Goal: Task Accomplishment & Management: Complete application form

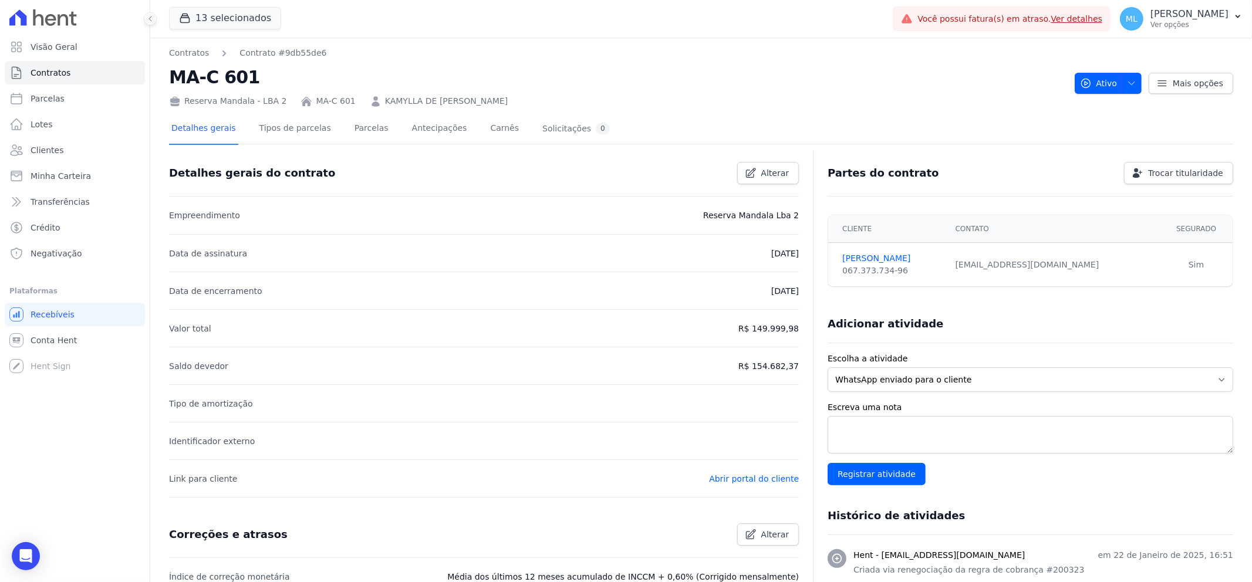
click at [399, 102] on link "KAMYLLA DE [PERSON_NAME]" at bounding box center [446, 101] width 123 height 12
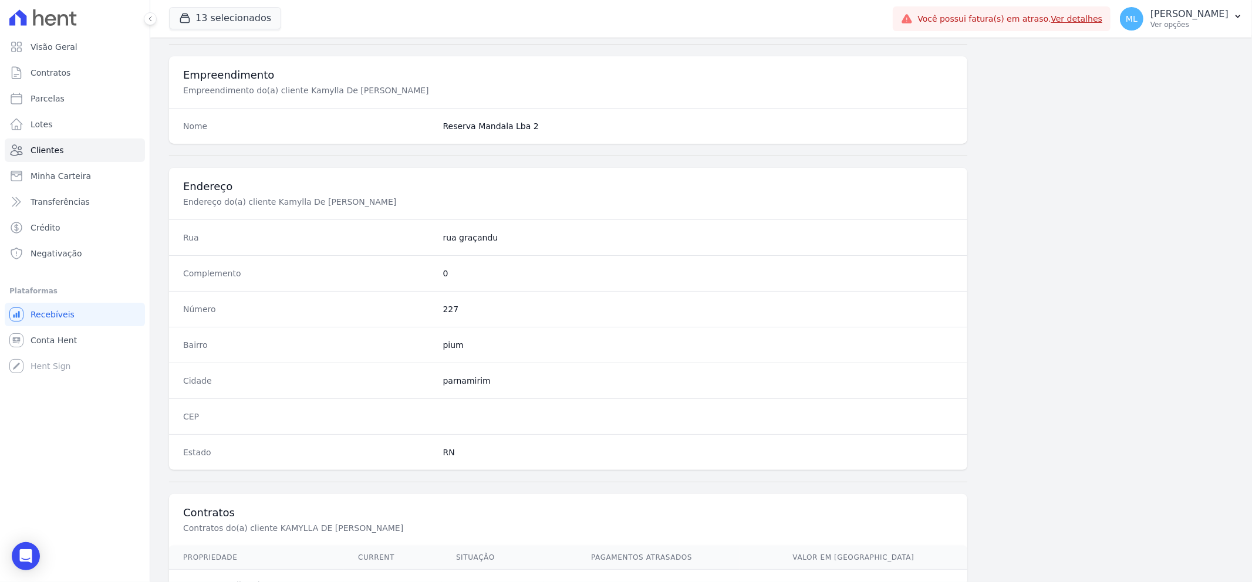
scroll to position [518, 0]
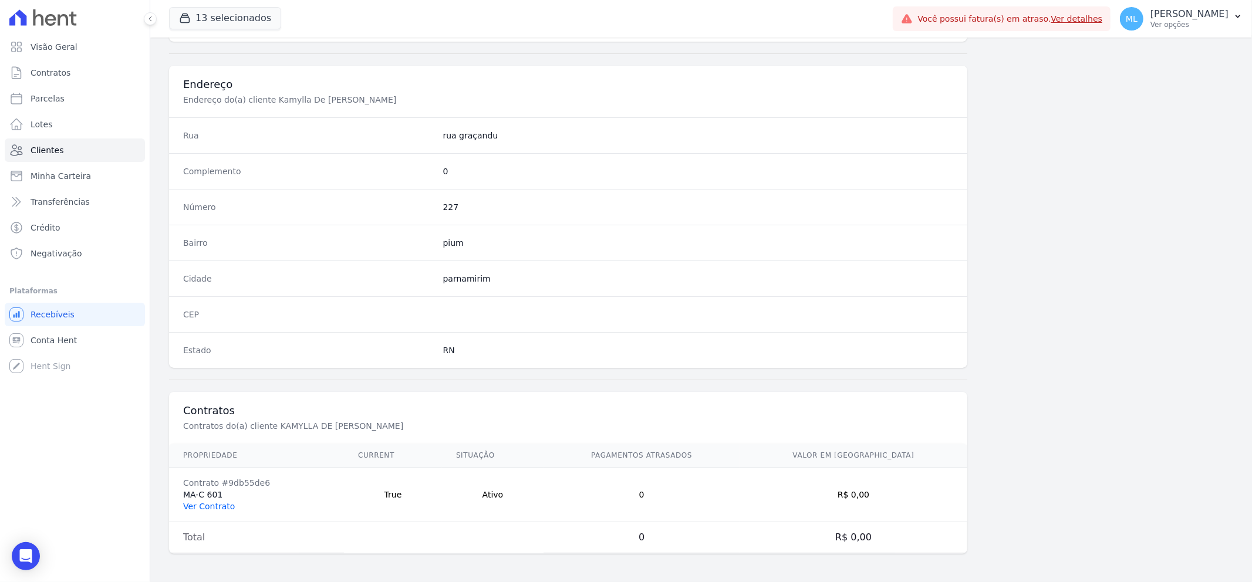
click at [217, 511] on link "Ver Contrato" at bounding box center [209, 506] width 52 height 9
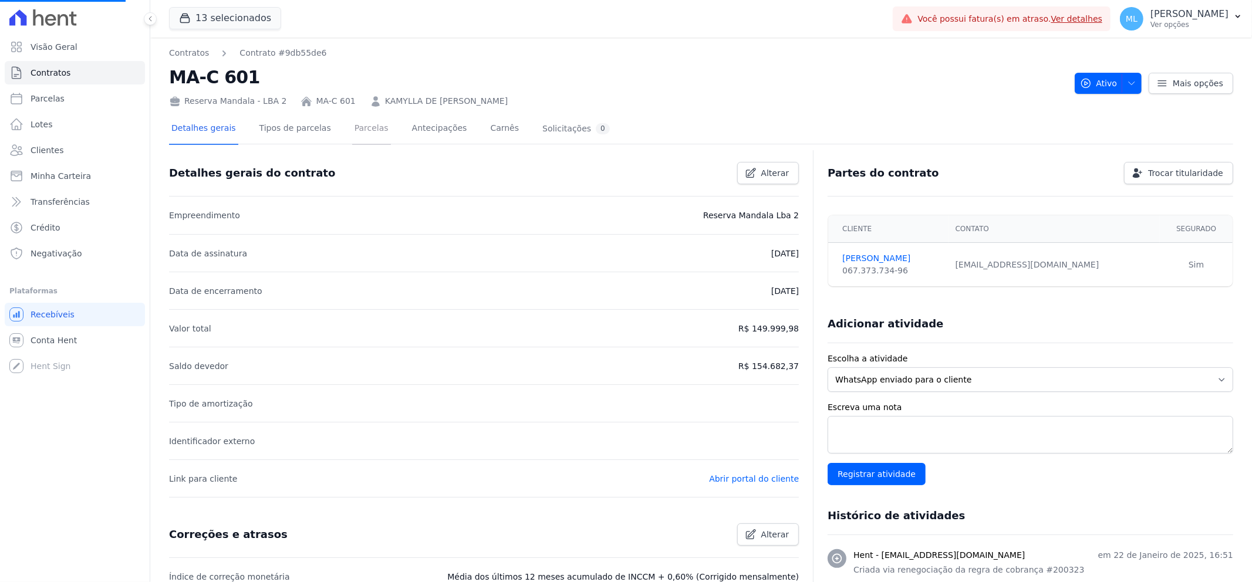
click at [368, 132] on link "Parcelas" at bounding box center [371, 129] width 39 height 31
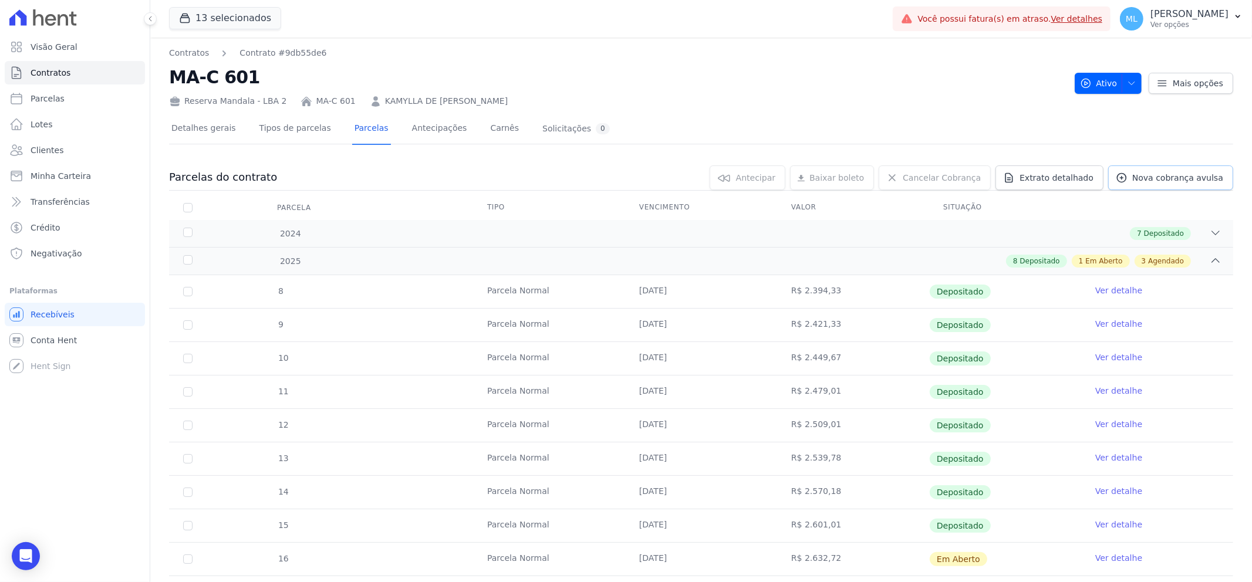
click at [1155, 188] on link "Nova cobrança avulsa" at bounding box center [1170, 178] width 125 height 25
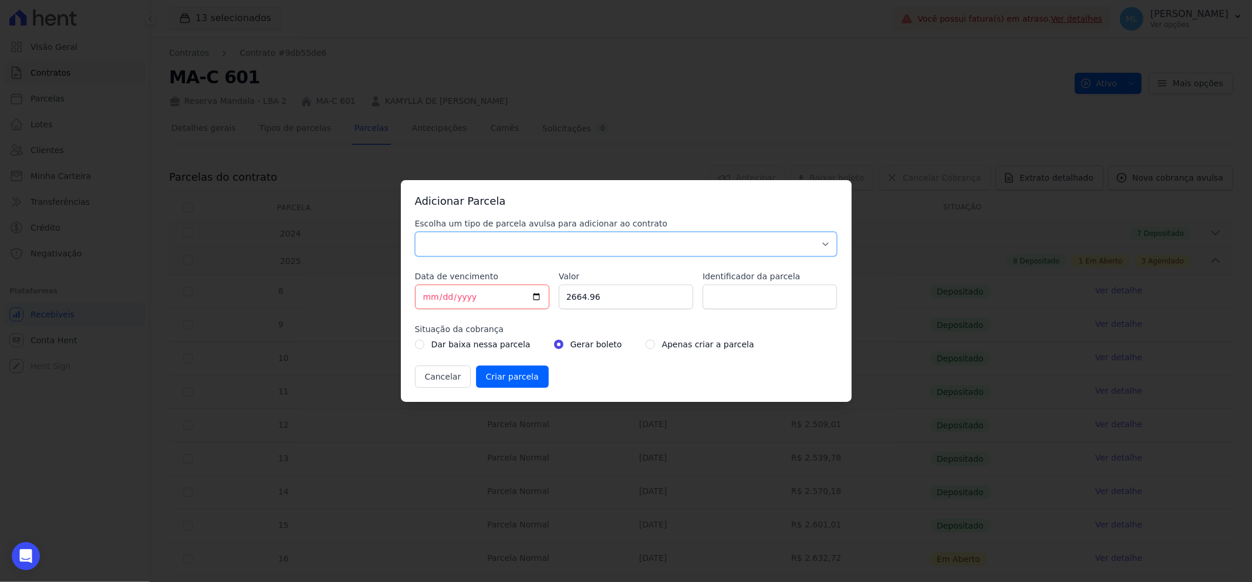
click at [500, 248] on select "Parcela Normal Sinal Caução Intercalada Chaves Pré Chaves Pós Chaves Taxas Quit…" at bounding box center [626, 244] width 423 height 25
select select "standard"
click at [415, 232] on select "Parcela Normal Sinal Caução Intercalada Chaves Pré Chaves Pós Chaves Taxas Quit…" at bounding box center [626, 244] width 423 height 25
click at [426, 296] on input "[DATE]" at bounding box center [482, 297] width 134 height 25
type input "[DATE]"
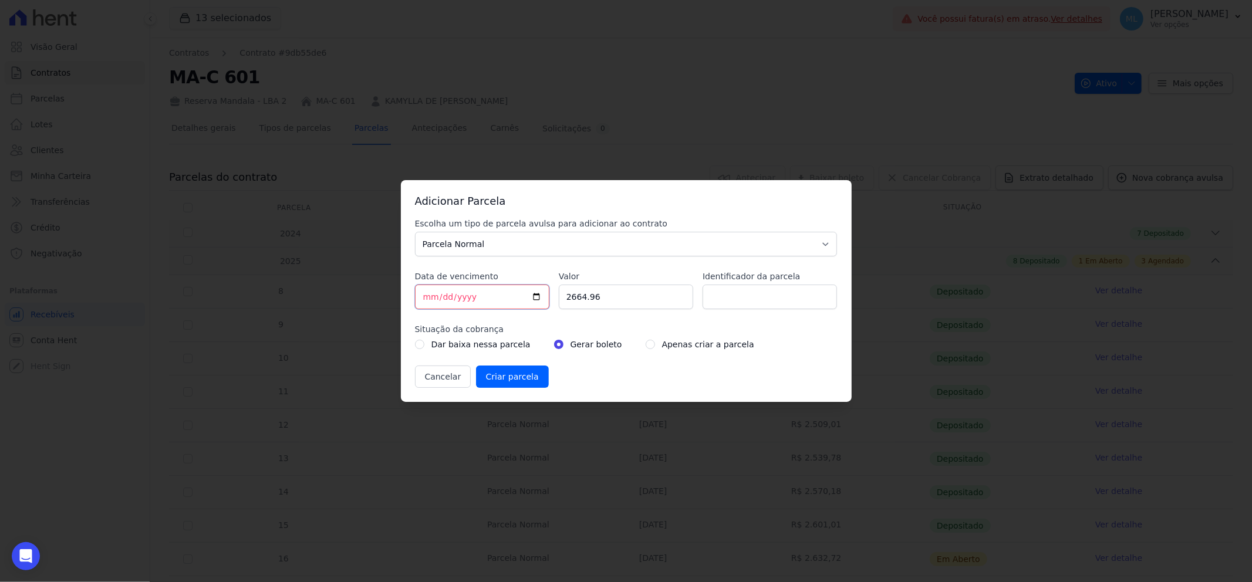
type input "[DATE]"
click at [496, 304] on input "Data de vencimento" at bounding box center [482, 297] width 134 height 25
click at [500, 301] on input "Data de vencimento" at bounding box center [482, 297] width 134 height 25
click at [446, 301] on input "Data de vencimento" at bounding box center [482, 297] width 134 height 25
click at [441, 295] on input "Data de vencimento" at bounding box center [482, 297] width 134 height 25
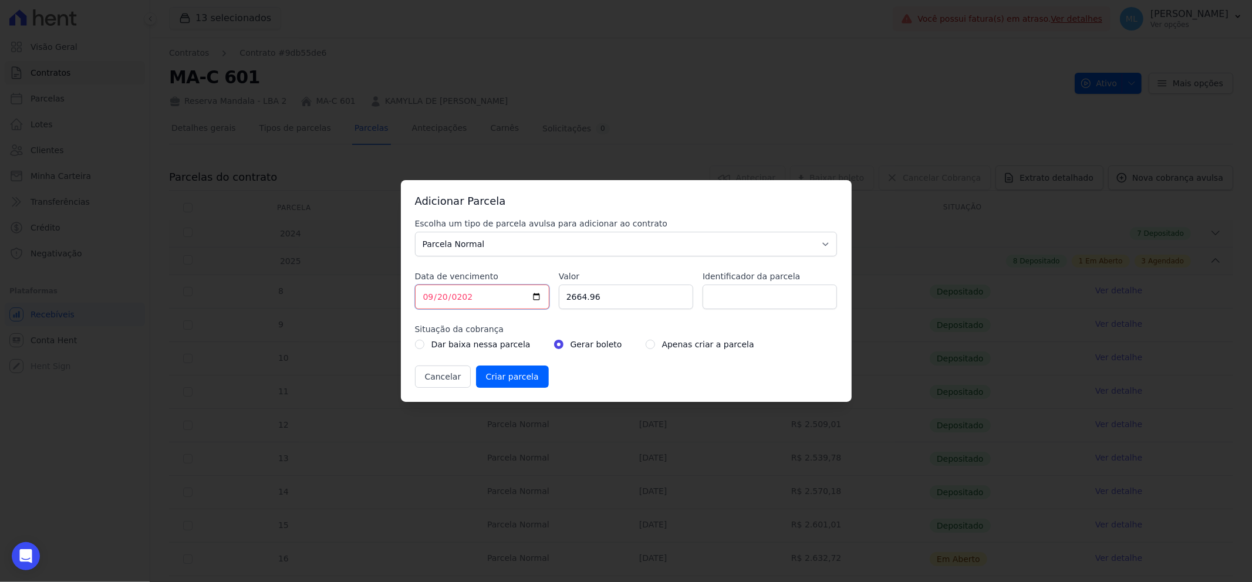
type input "[DATE]"
type input "1000"
click at [747, 299] on input "Identificador da parcela" at bounding box center [770, 297] width 134 height 25
type input "Acordo"
click at [775, 248] on select "Parcela Normal Sinal Caução Intercalada Chaves Pré Chaves Pós Chaves Taxas Quit…" at bounding box center [626, 244] width 423 height 25
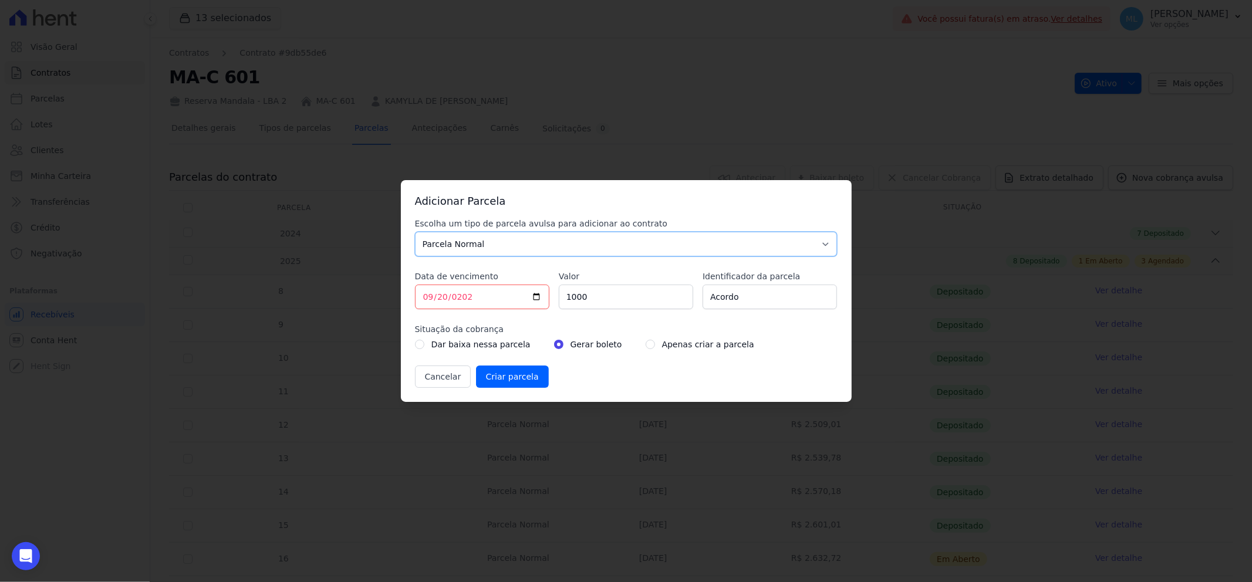
select select "settling"
click at [415, 232] on select "Parcela Normal Sinal Caução Intercalada Chaves Pré Chaves Pós Chaves Taxas Quit…" at bounding box center [626, 244] width 423 height 25
click at [646, 343] on div "Apenas criar a parcela" at bounding box center [700, 345] width 109 height 14
click at [646, 345] on input "radio" at bounding box center [650, 344] width 9 height 9
radio input "true"
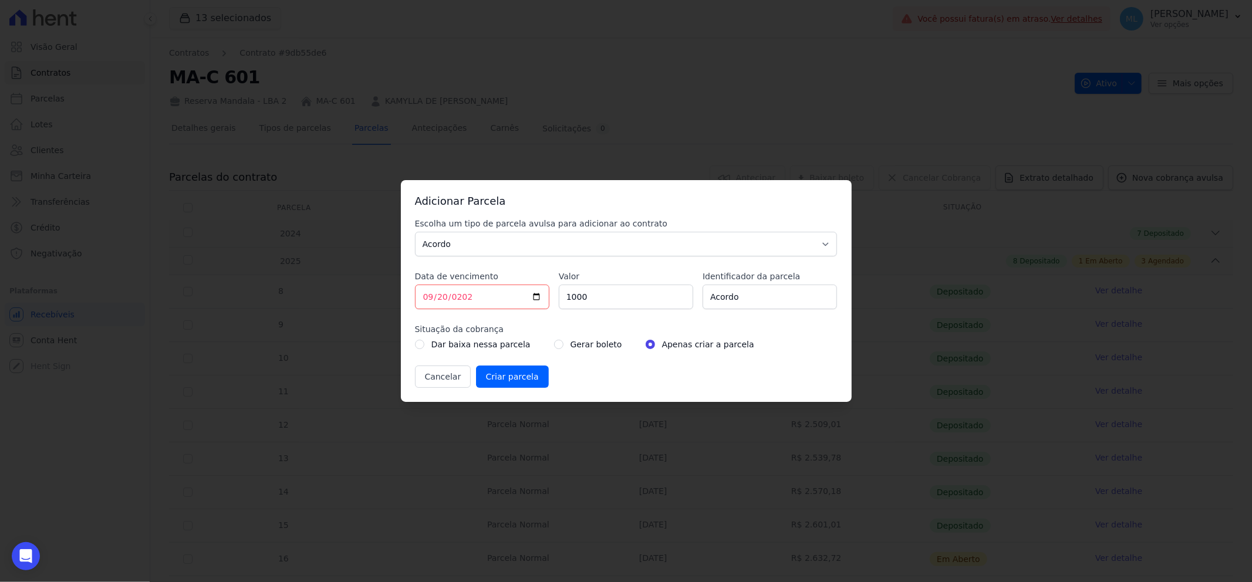
click at [554, 346] on div "Gerar boleto" at bounding box center [588, 345] width 68 height 14
click at [554, 346] on input "radio" at bounding box center [558, 344] width 9 height 9
radio input "true"
click at [523, 379] on input "Criar parcela" at bounding box center [512, 377] width 73 height 22
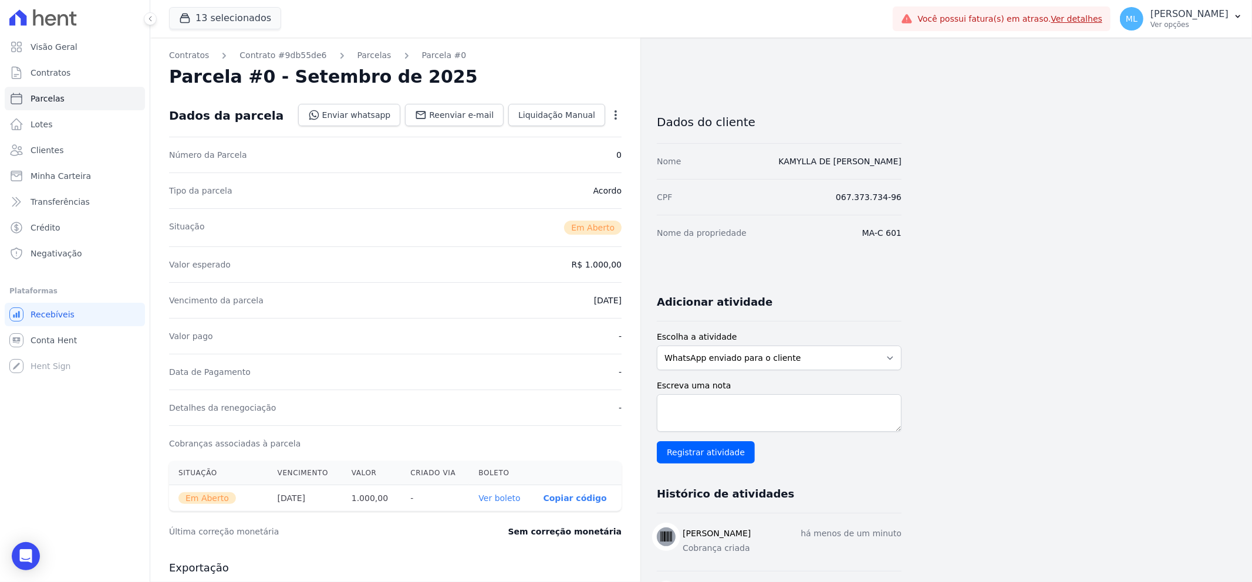
click at [503, 497] on link "Ver boleto" at bounding box center [500, 498] width 42 height 9
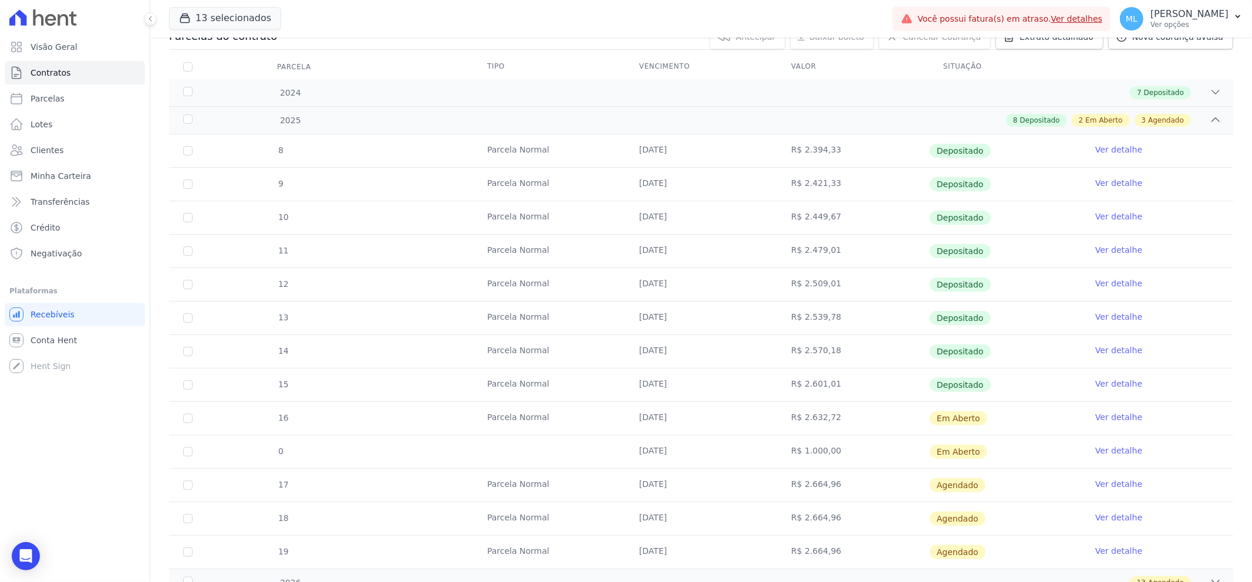
scroll to position [65, 0]
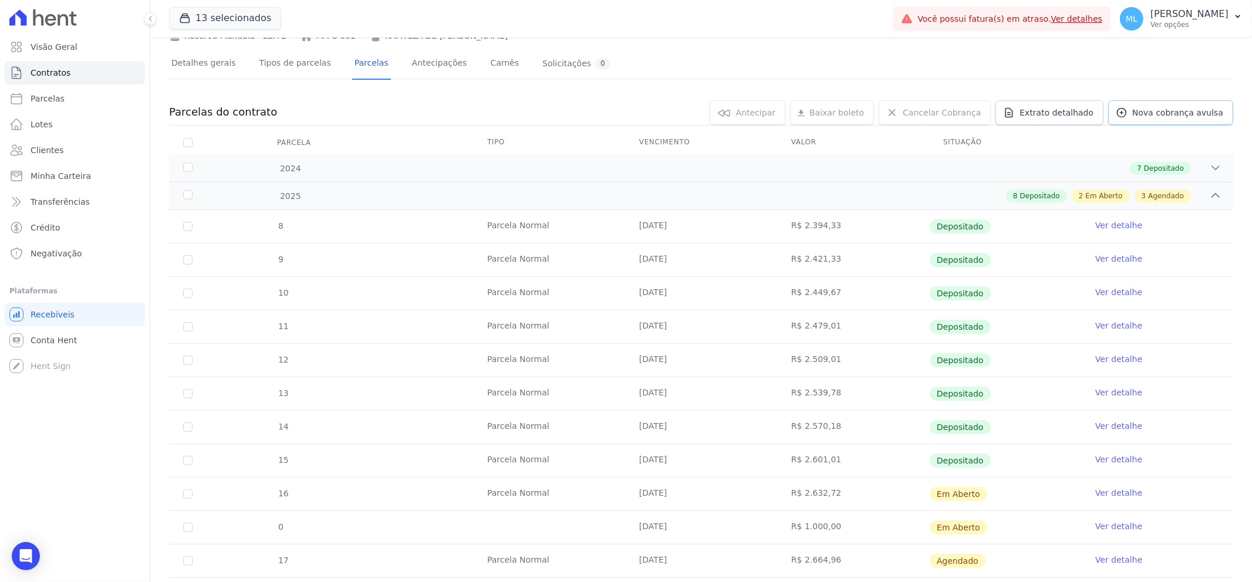
click at [1177, 109] on span "Nova cobrança avulsa" at bounding box center [1178, 113] width 91 height 12
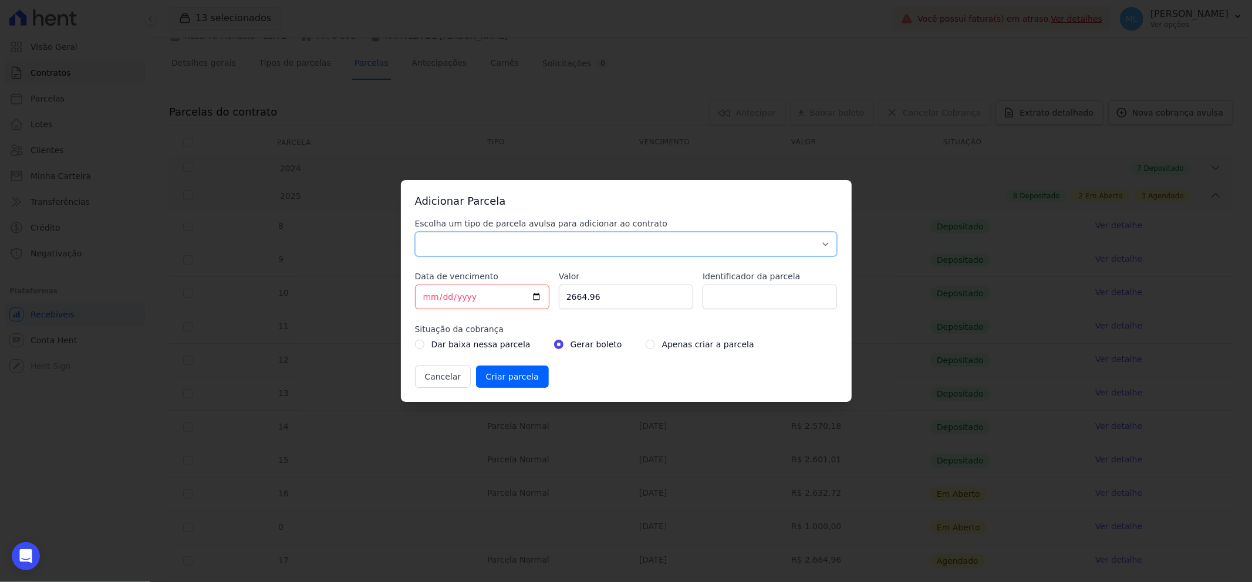
click at [449, 237] on select "Parcela Normal Sinal Caução Intercalada Chaves Pré Chaves Pós Chaves Taxas Quit…" at bounding box center [626, 244] width 423 height 25
select select "settling"
click at [415, 232] on select "Parcela Normal Sinal Caução Intercalada Chaves Pré Chaves Pós Chaves Taxas Quit…" at bounding box center [626, 244] width 423 height 25
click at [431, 295] on input "[DATE]" at bounding box center [482, 297] width 134 height 25
type input "[DATE]"
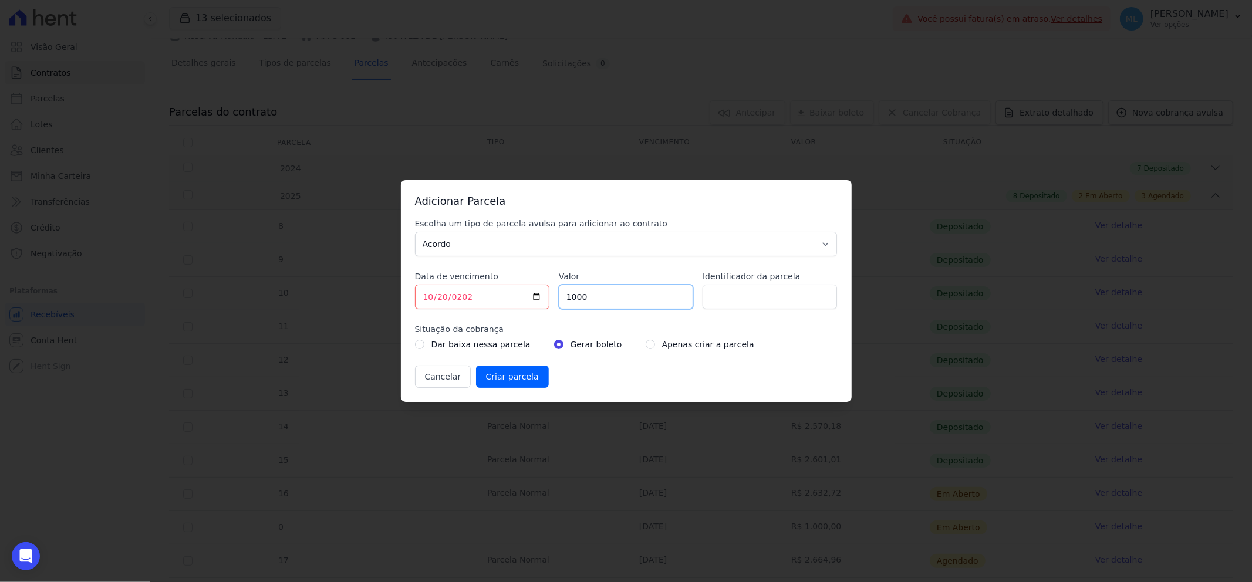
type input "1000"
type input "acordo"
click at [504, 373] on input "Criar parcela" at bounding box center [512, 377] width 73 height 22
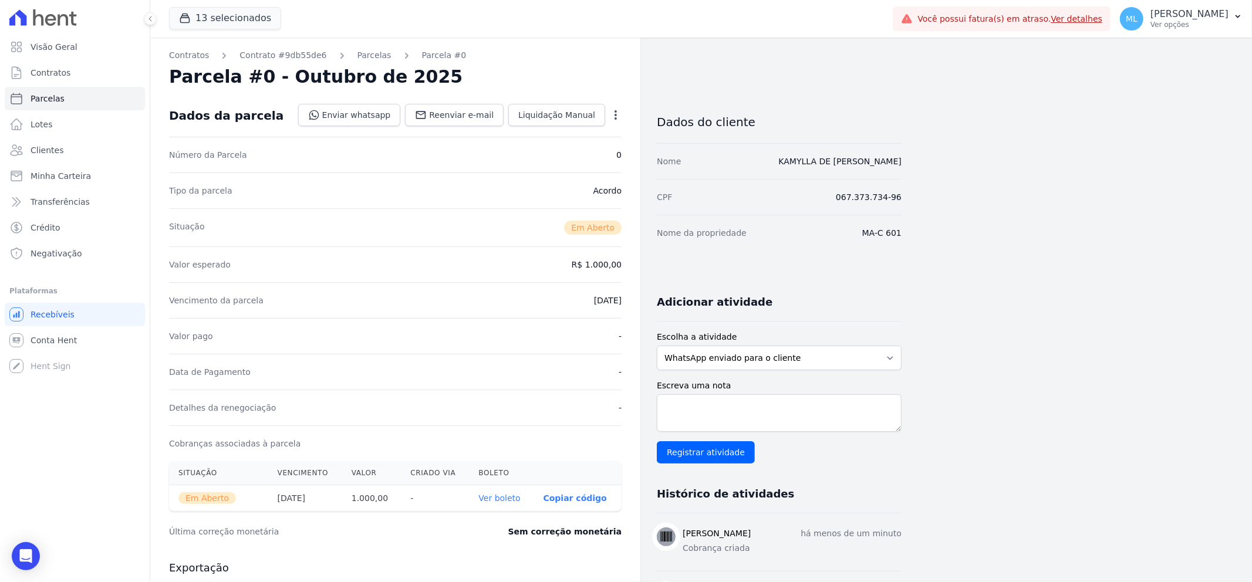
click at [485, 494] on link "Ver boleto" at bounding box center [500, 498] width 42 height 9
